Goal: Information Seeking & Learning: Learn about a topic

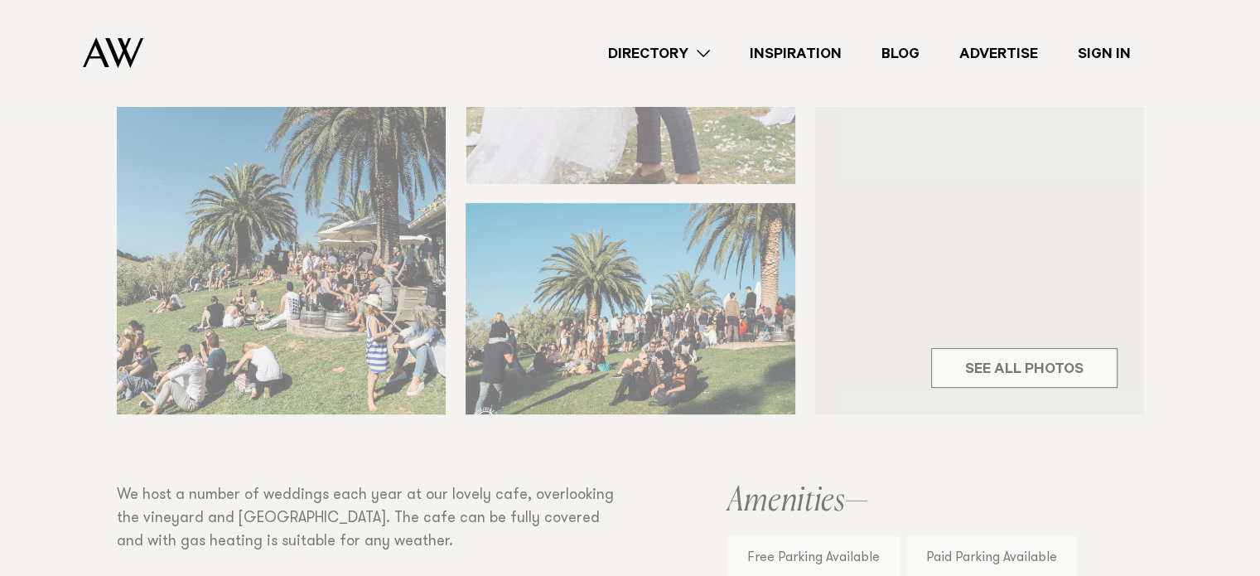
scroll to position [662, 0]
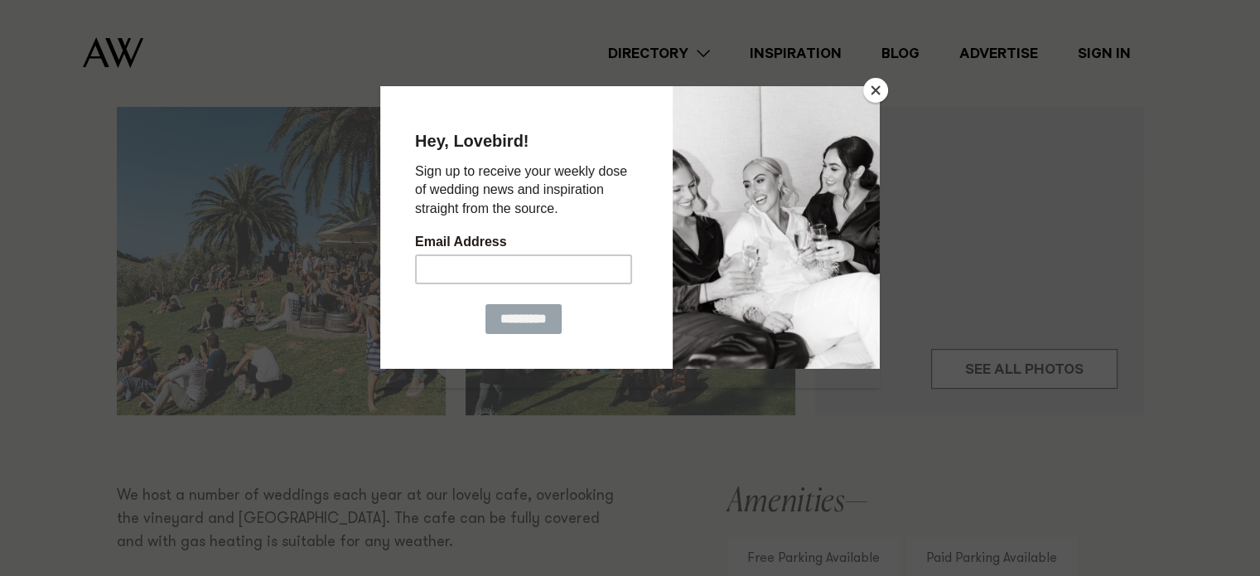
click at [879, 85] on button "Close" at bounding box center [875, 90] width 25 height 25
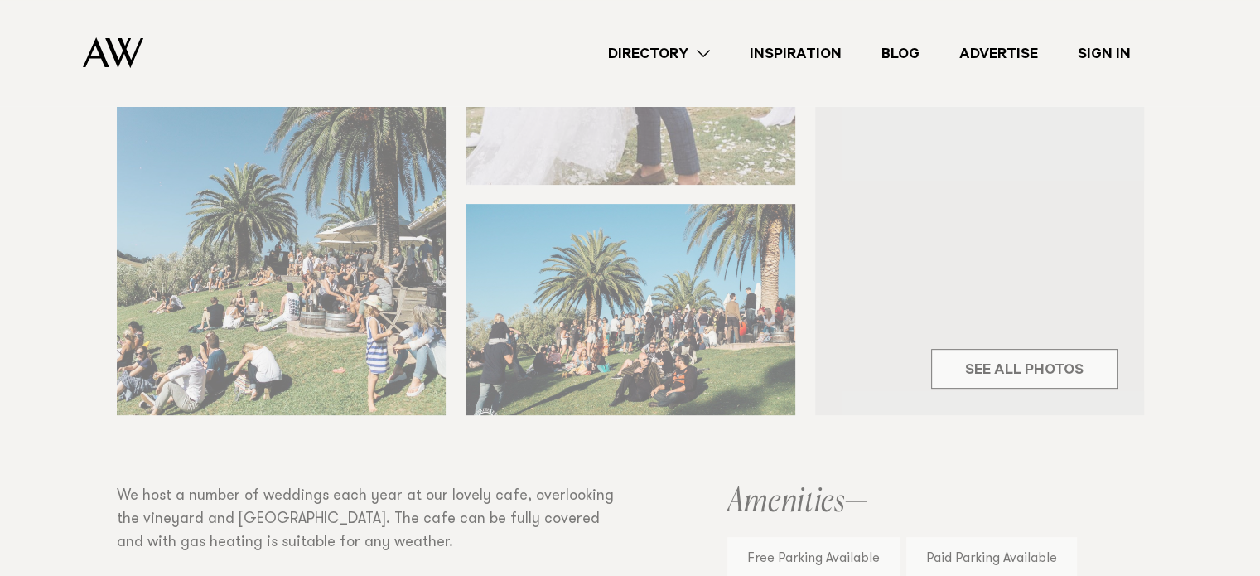
click at [970, 367] on div "Venues Stonyridge Vineyard Share Copy Link Email twitter" at bounding box center [630, 308] width 1260 height 1375
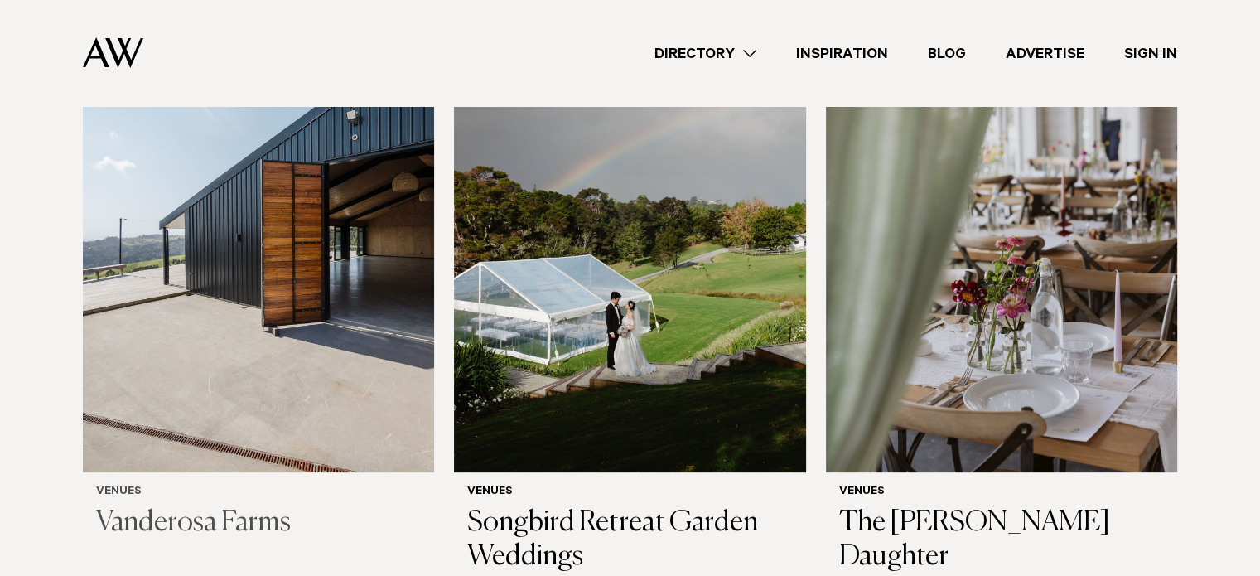
scroll to position [399, 0]
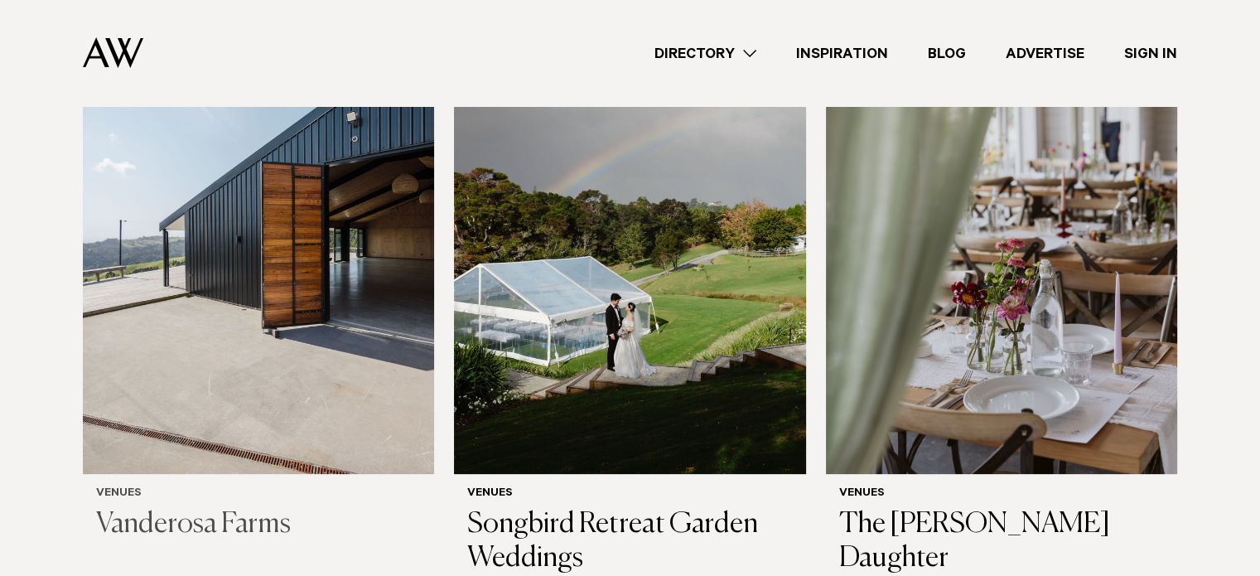
drag, startPoint x: 336, startPoint y: 228, endPoint x: 393, endPoint y: 225, distance: 57.3
click at [393, 225] on img at bounding box center [258, 237] width 351 height 471
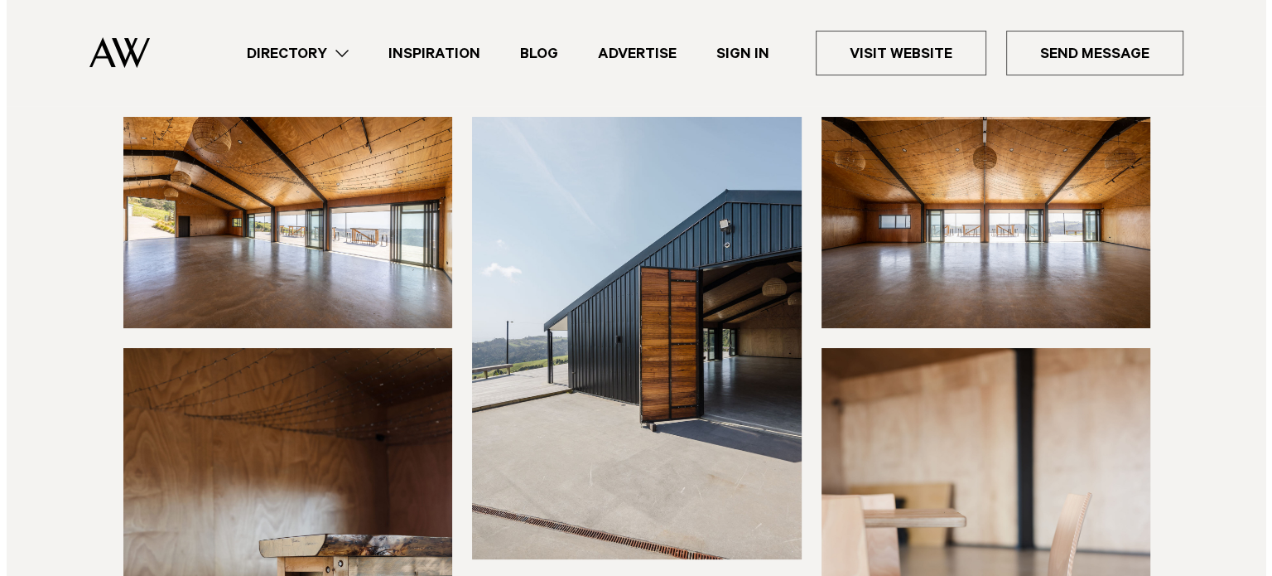
scroll to position [182, 0]
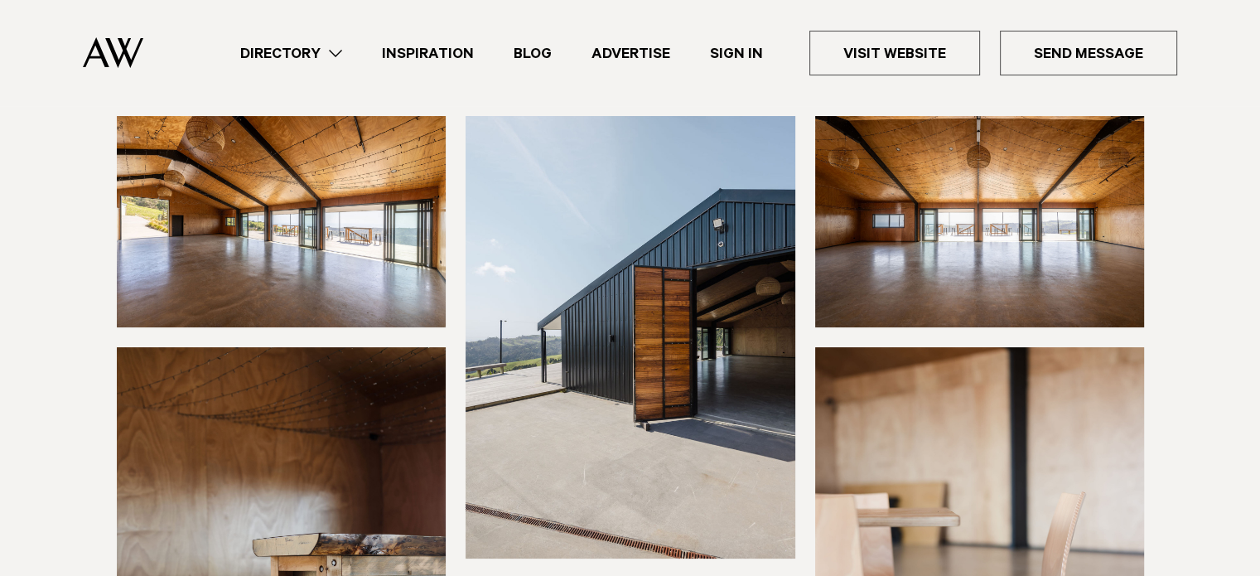
click at [280, 225] on img at bounding box center [282, 221] width 330 height 211
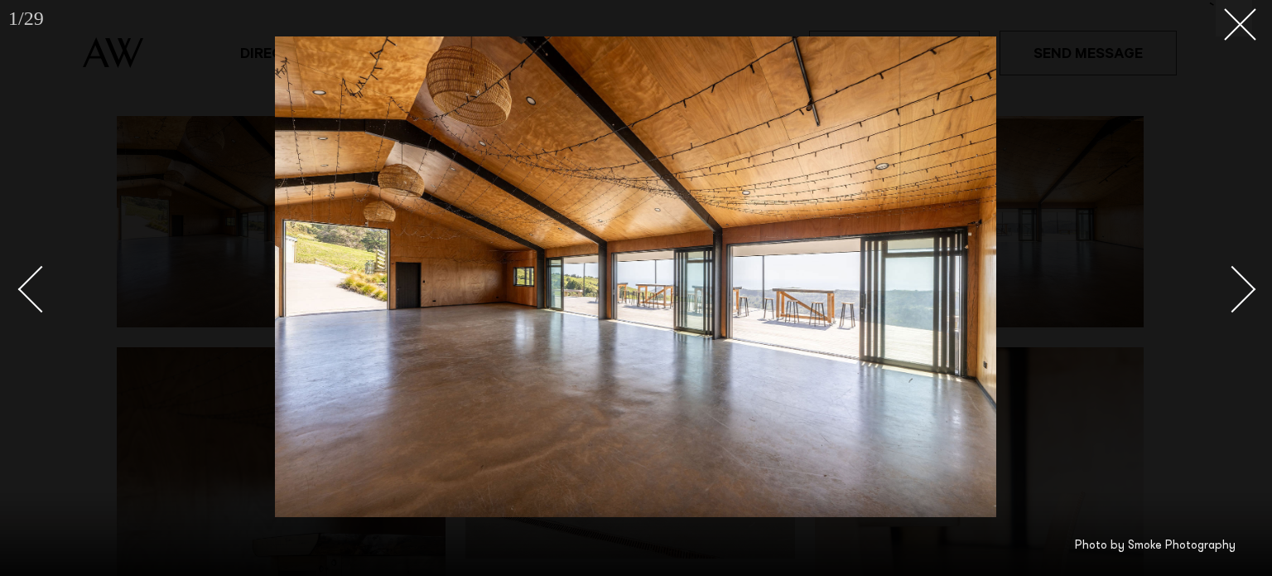
click at [1239, 290] on div "Next slide" at bounding box center [1232, 288] width 47 height 47
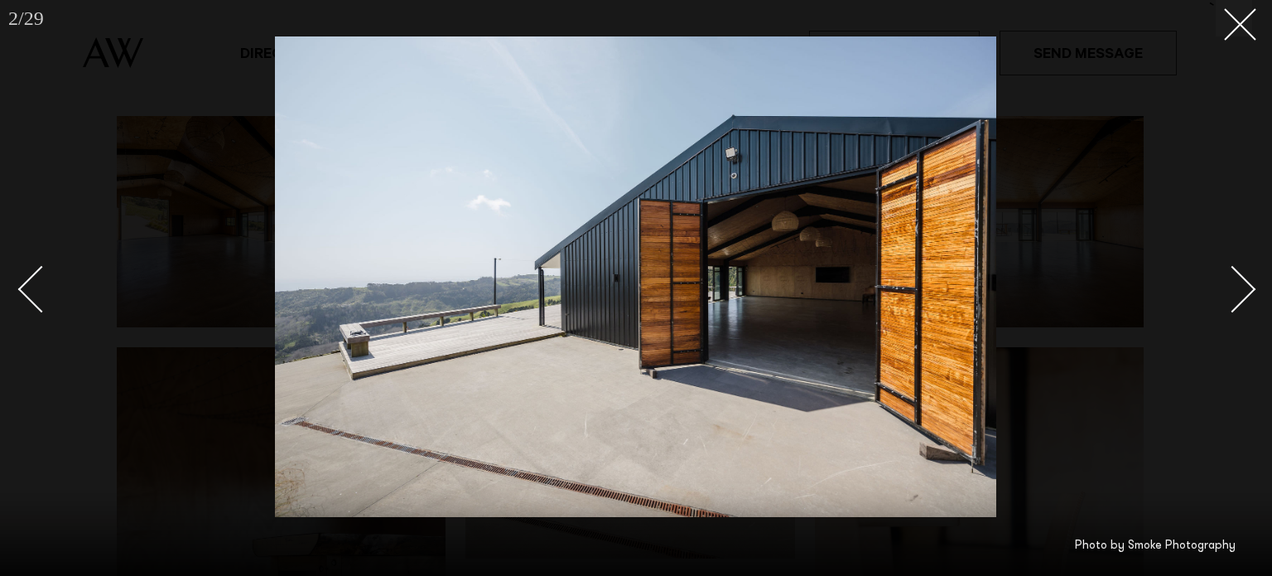
click at [1239, 290] on div "Next slide" at bounding box center [1232, 288] width 47 height 47
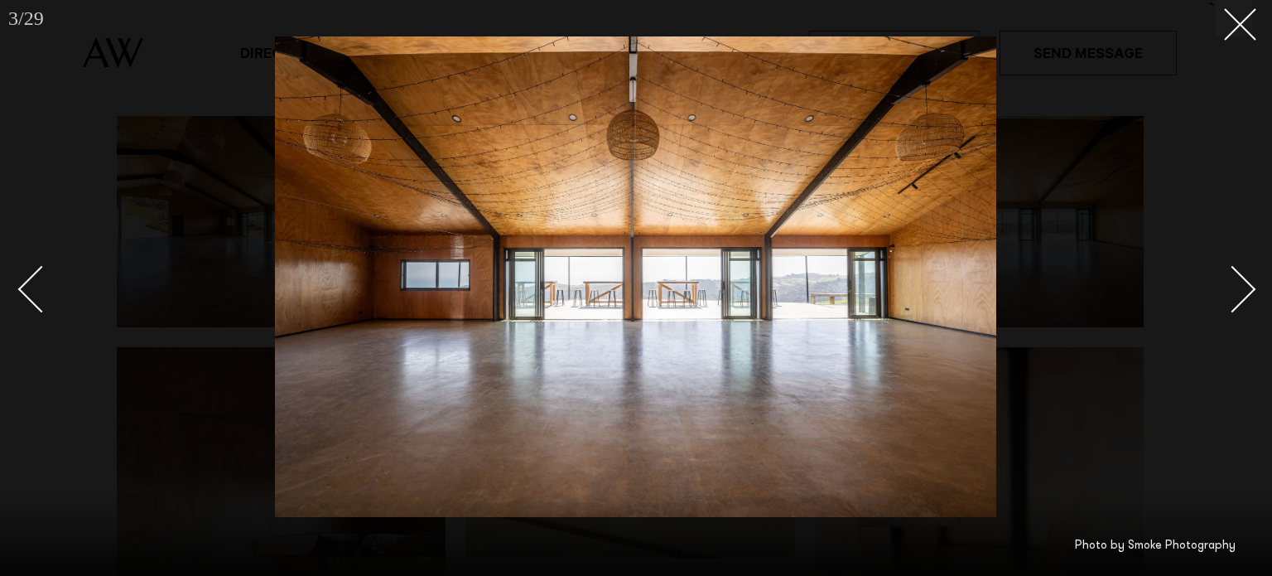
click at [1239, 290] on div "Next slide" at bounding box center [1232, 288] width 47 height 47
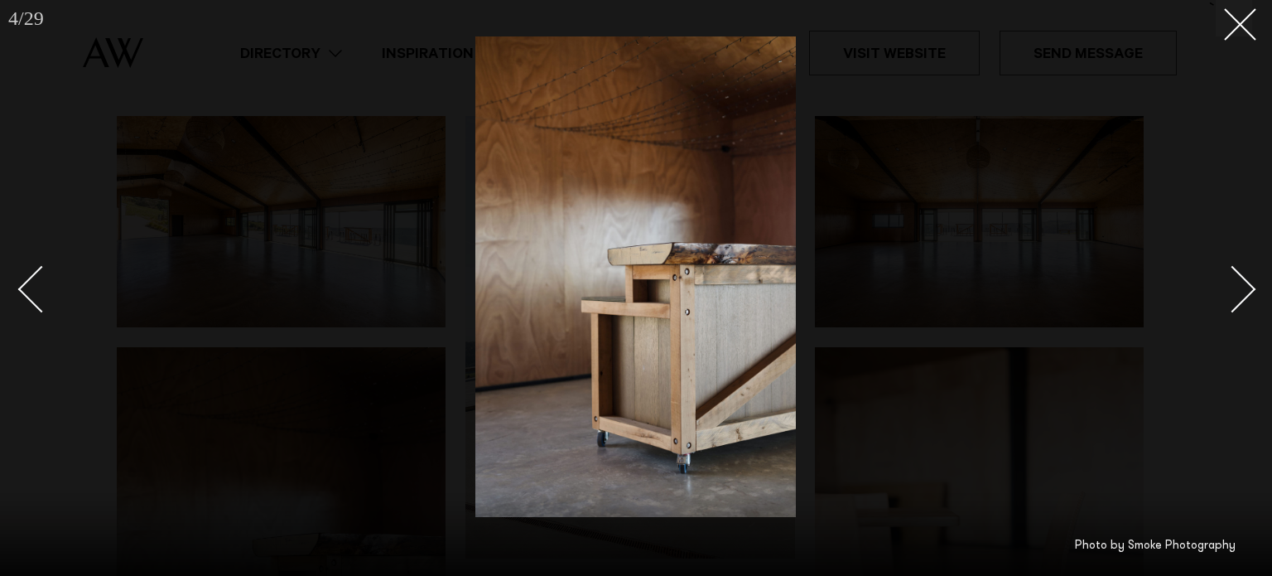
click at [1239, 290] on div "Next slide" at bounding box center [1232, 288] width 47 height 47
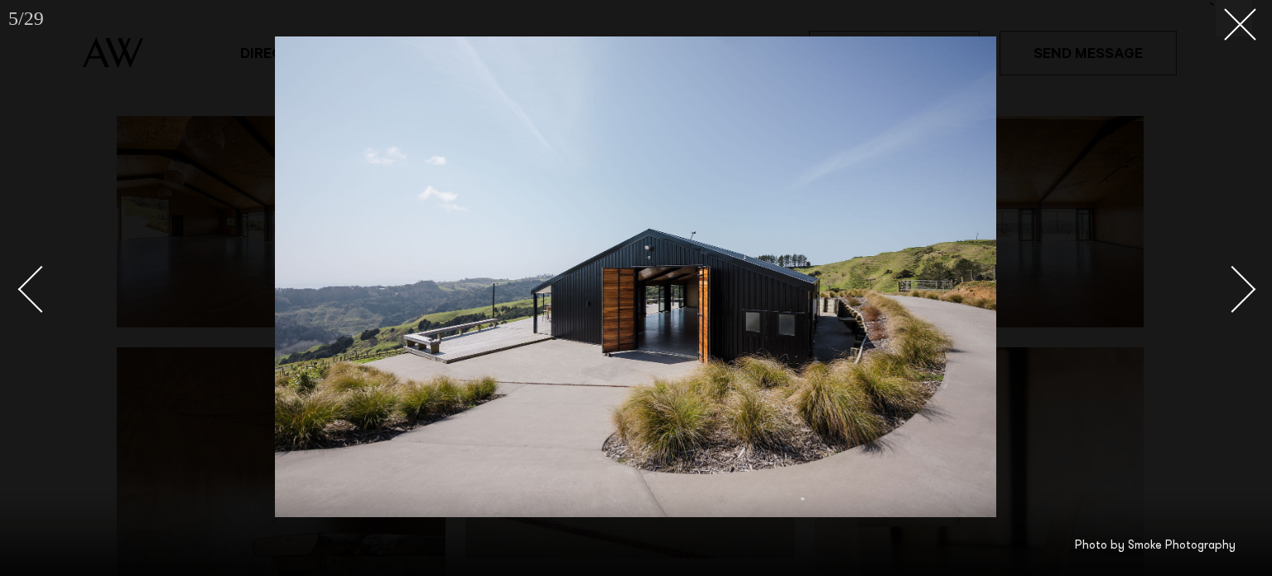
click at [1239, 290] on div "Next slide" at bounding box center [1232, 288] width 47 height 47
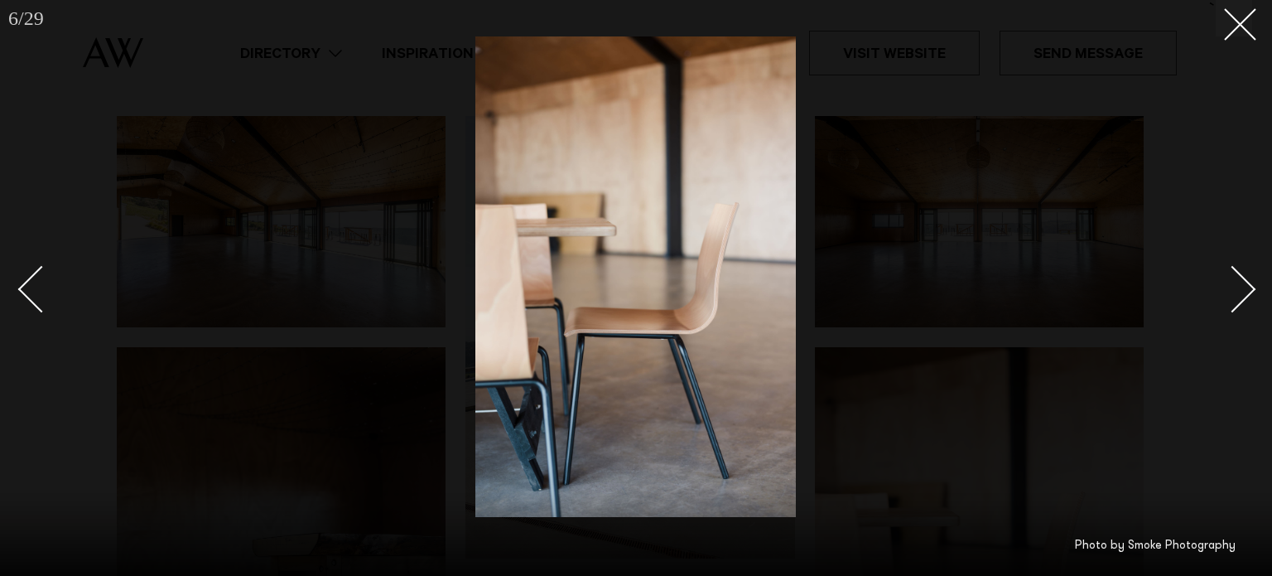
click at [1239, 290] on div "Next slide" at bounding box center [1232, 288] width 47 height 47
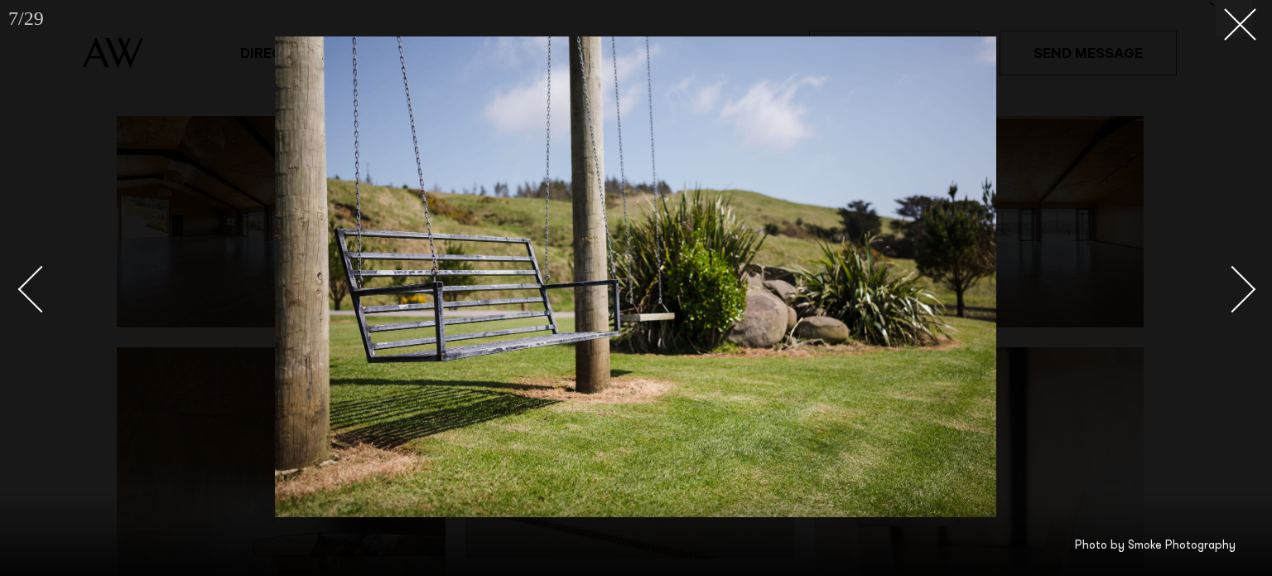
click at [1239, 290] on div "Next slide" at bounding box center [1232, 288] width 47 height 47
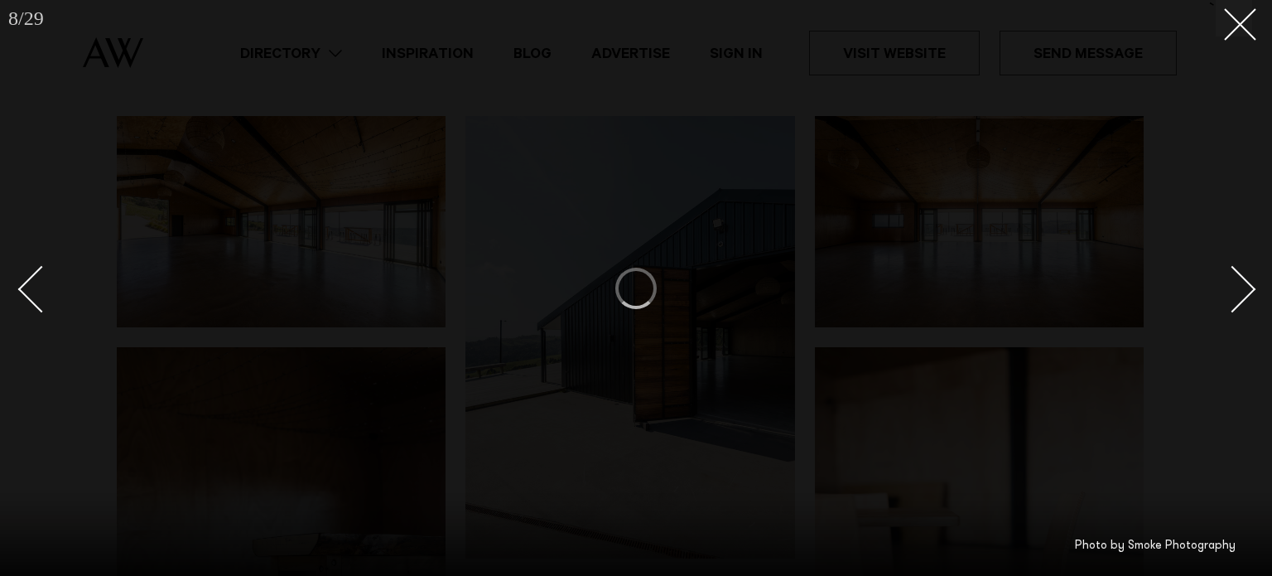
click at [1239, 290] on div "Next slide" at bounding box center [1232, 288] width 47 height 47
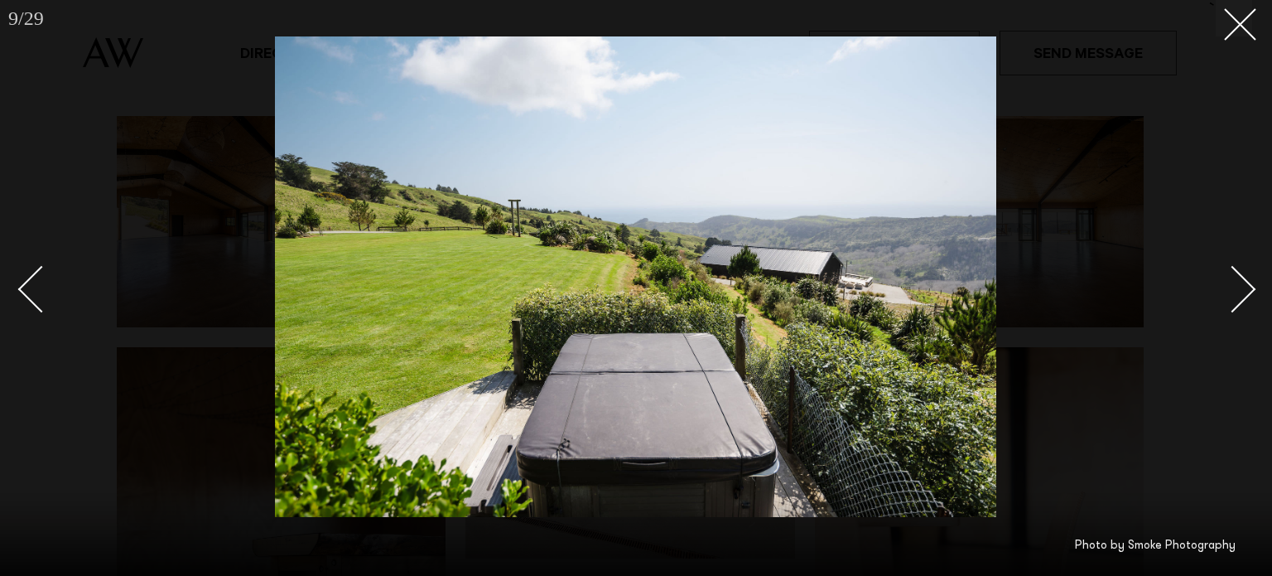
click at [1239, 290] on div "Next slide" at bounding box center [1232, 288] width 47 height 47
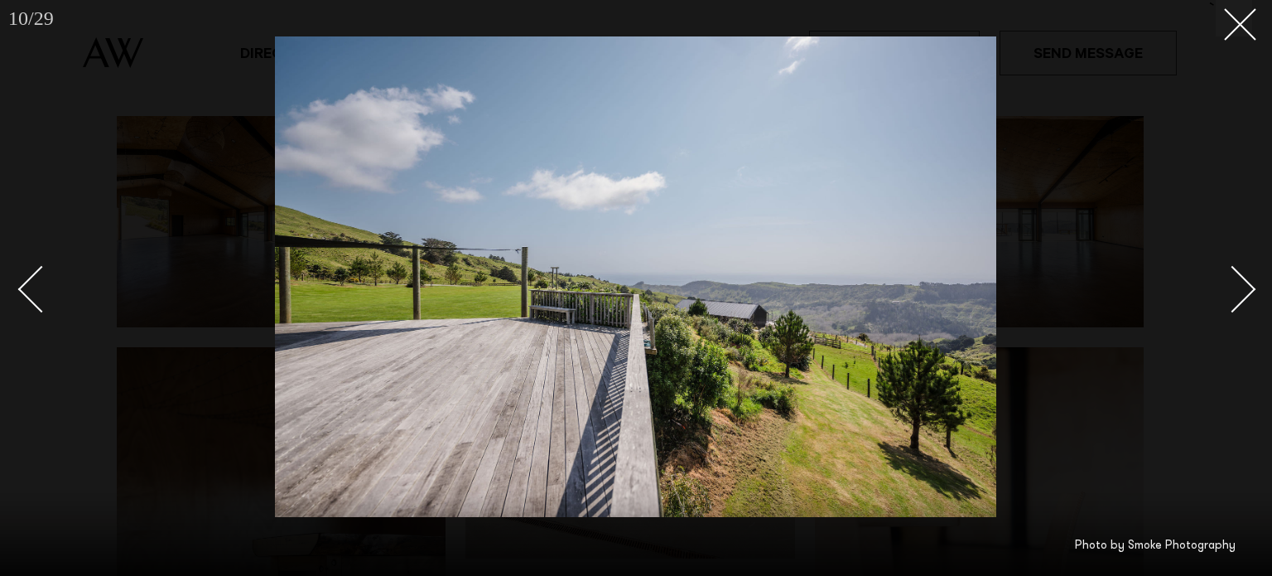
click at [1239, 290] on div "Next slide" at bounding box center [1232, 288] width 47 height 47
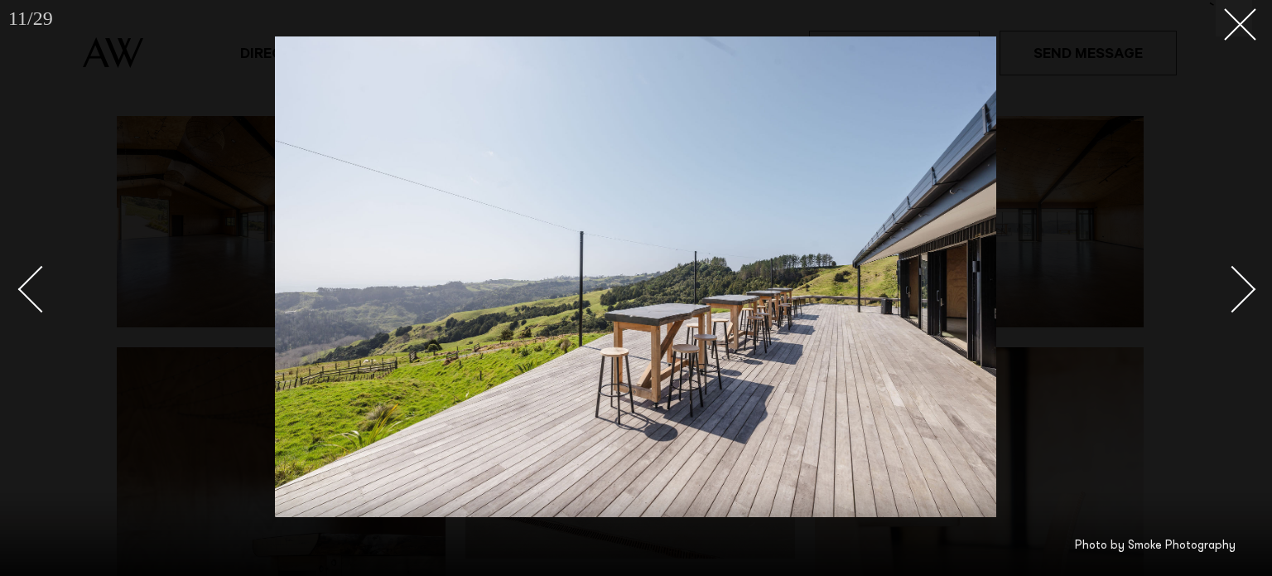
click at [1239, 290] on div "Next slide" at bounding box center [1232, 288] width 47 height 47
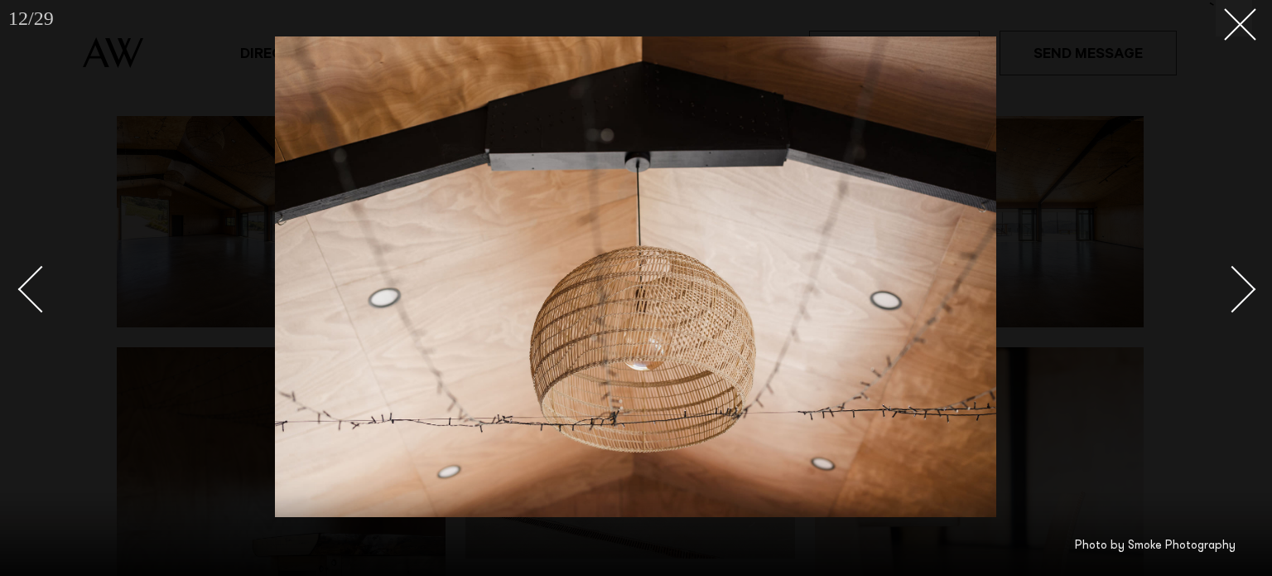
click at [1239, 290] on div "Next slide" at bounding box center [1232, 288] width 47 height 47
